Goal: Check status: Check status

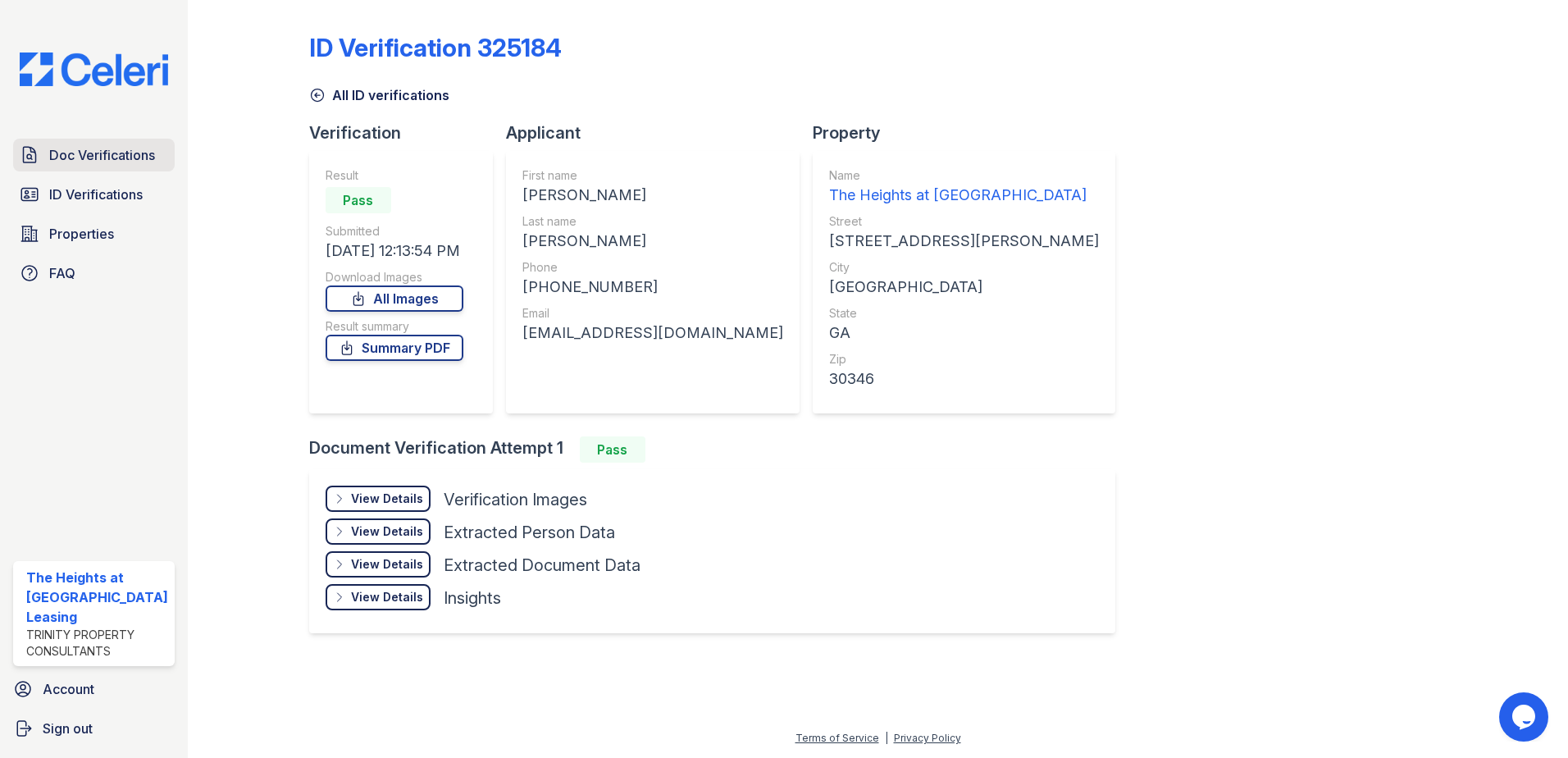
click at [90, 158] on span "Doc Verifications" at bounding box center [103, 155] width 106 height 20
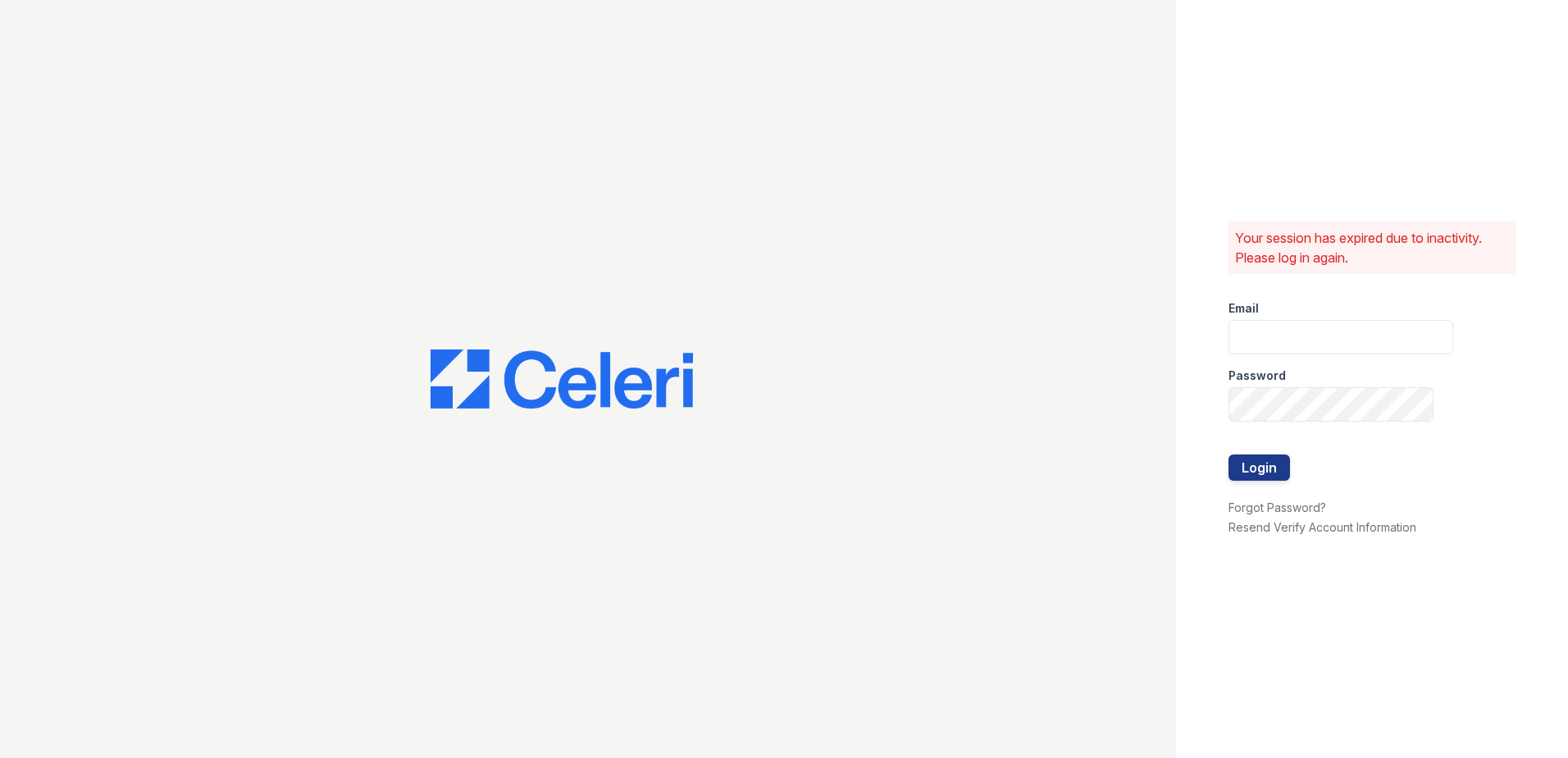
type input "theheightsatdunwoody@trinity-pm.com"
click at [1261, 466] on button "Login" at bounding box center [1259, 467] width 62 height 26
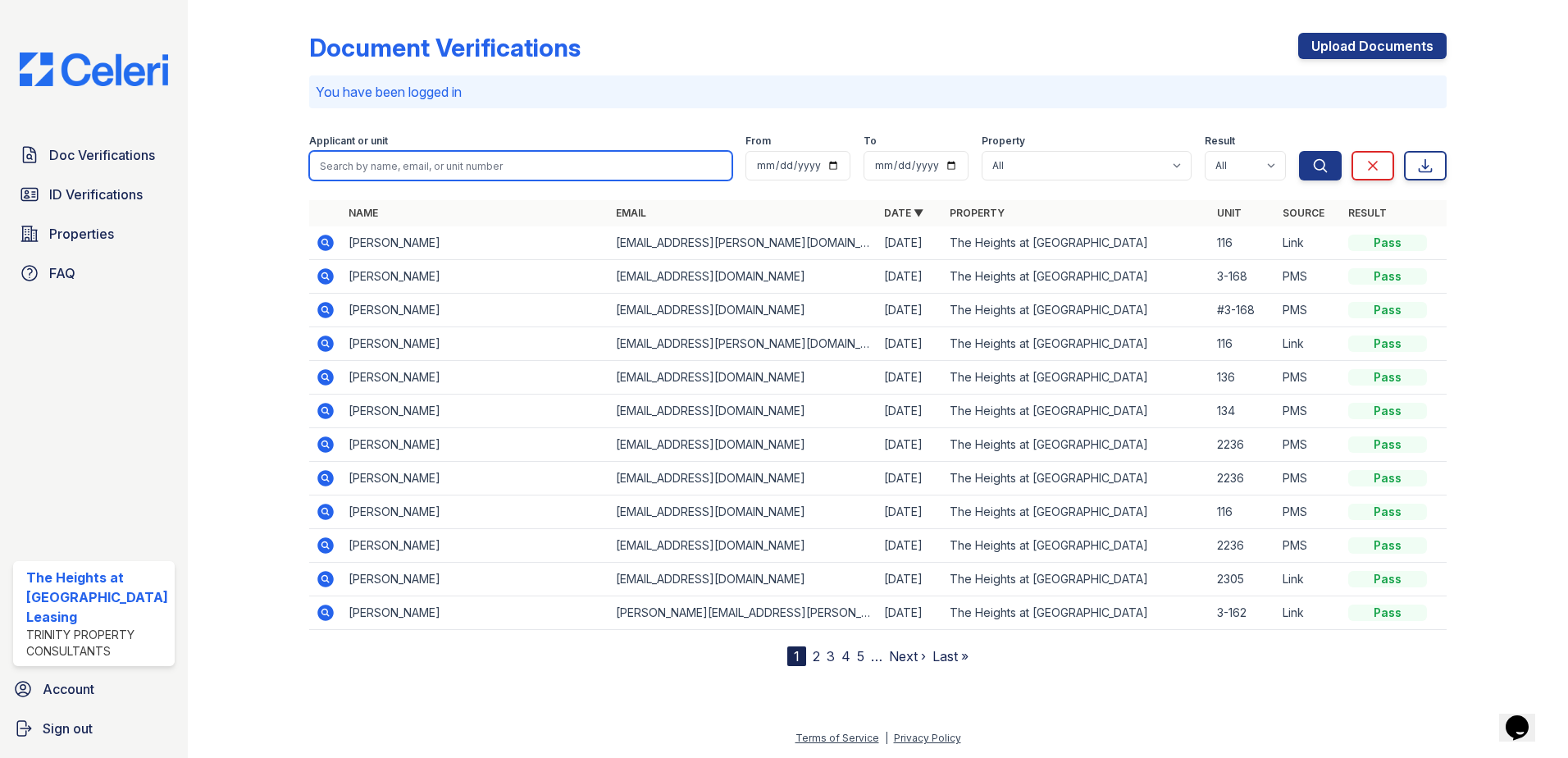
click at [392, 164] on input "search" at bounding box center [520, 165] width 424 height 30
paste input "LaShaundria"
type input "LaShaundria"
click at [1299, 151] on button "Search" at bounding box center [1320, 165] width 43 height 30
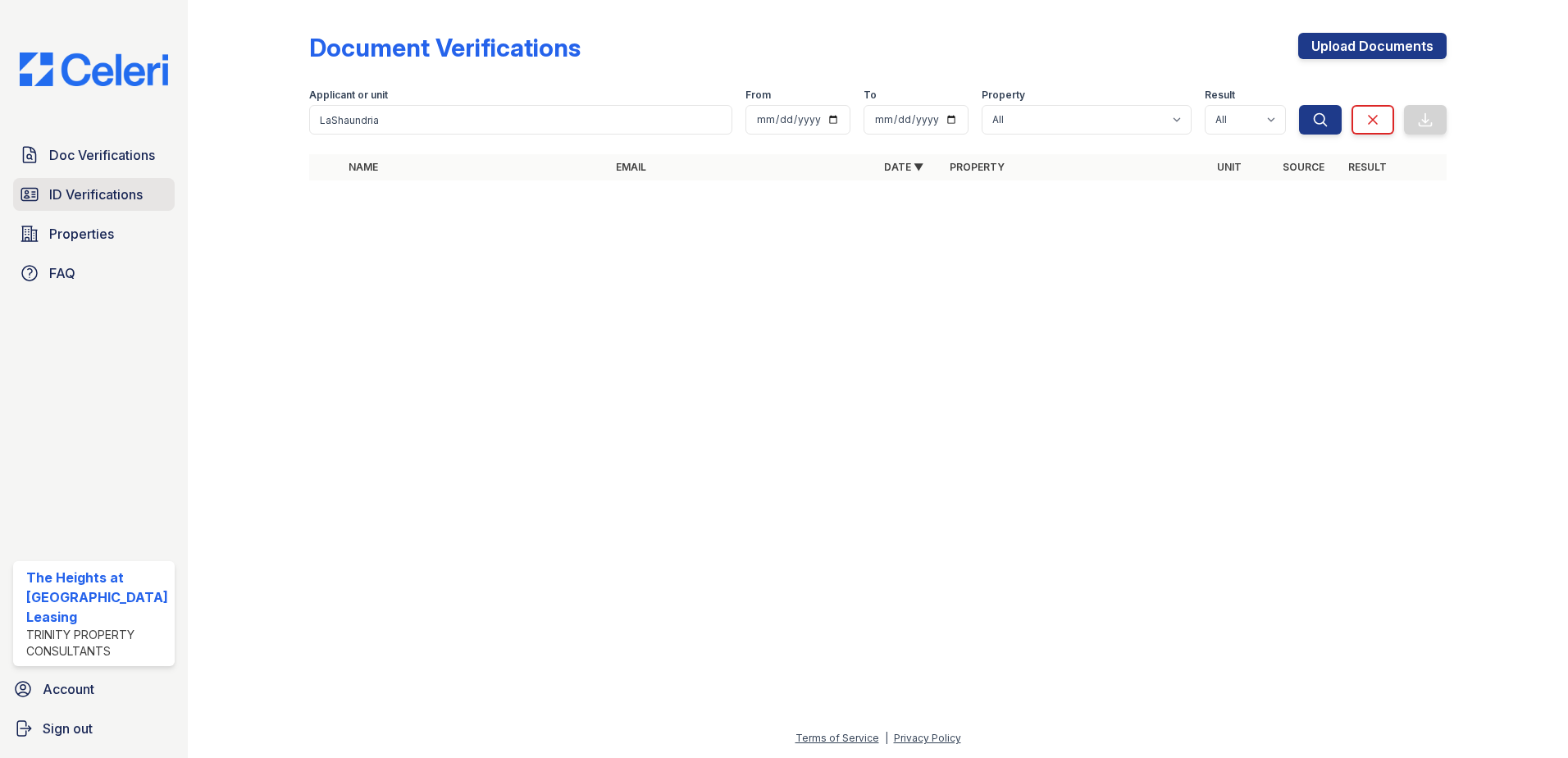
drag, startPoint x: 62, startPoint y: 205, endPoint x: 52, endPoint y: 194, distance: 14.9
click at [62, 205] on link "ID Verifications" at bounding box center [94, 195] width 162 height 33
